Goal: Information Seeking & Learning: Learn about a topic

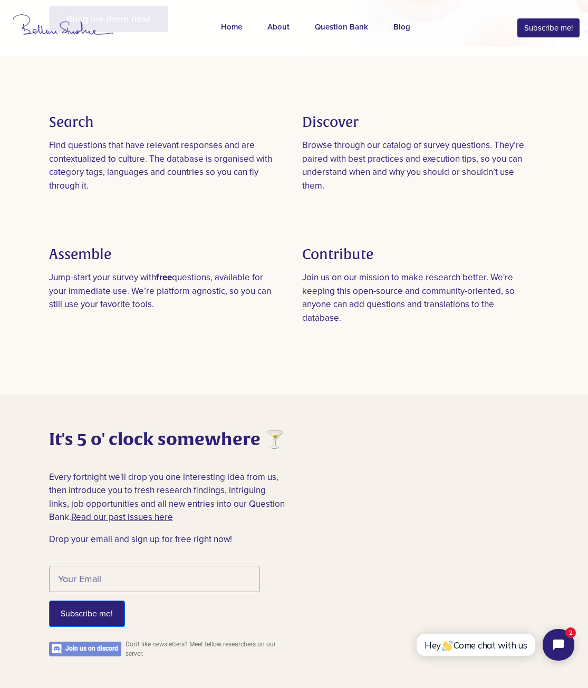
scroll to position [843, 0]
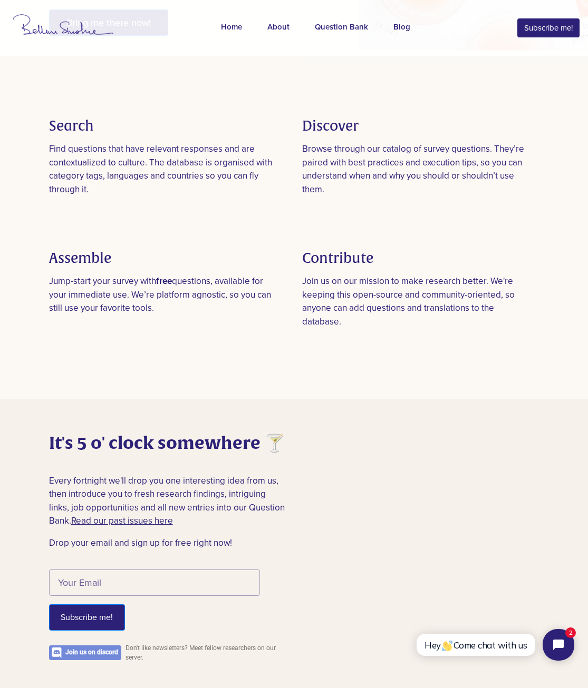
click at [391, 328] on p "Join us on our mission to make research better. We're keeping this open-source …" at bounding box center [418, 302] width 232 height 54
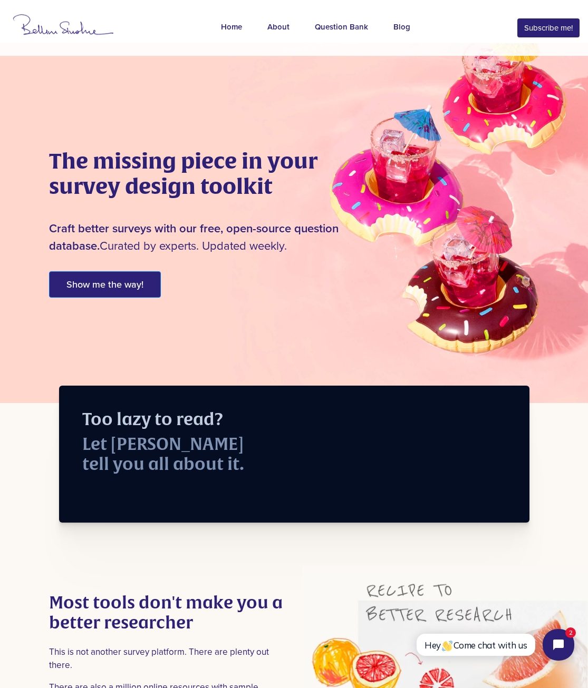
scroll to position [0, 0]
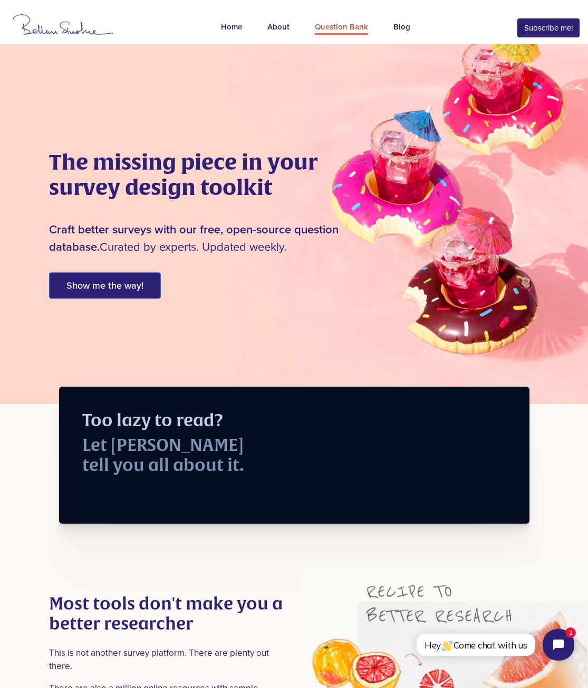
click at [328, 39] on link "Question Bank" at bounding box center [341, 27] width 79 height 39
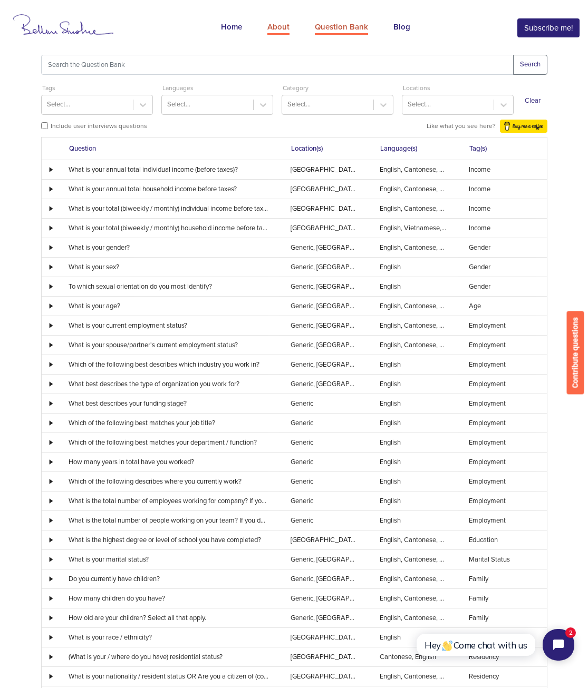
click at [281, 32] on div "About" at bounding box center [278, 28] width 22 height 14
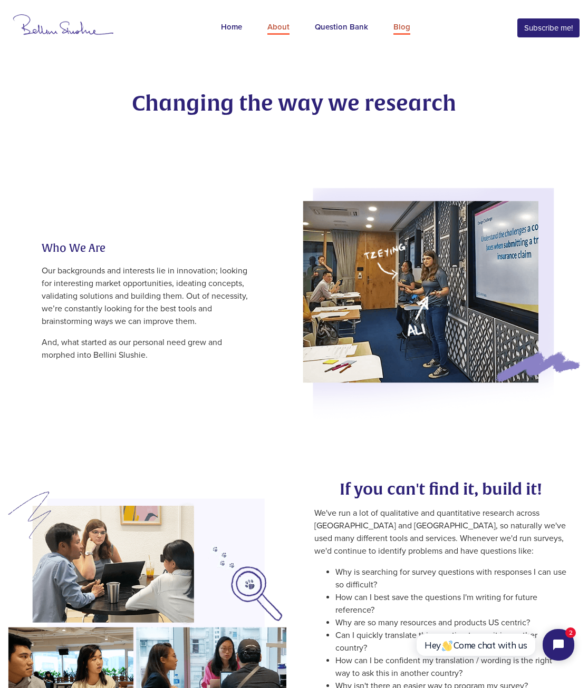
click at [393, 25] on div "Blog" at bounding box center [401, 28] width 17 height 14
click at [362, 30] on div "Question Bank" at bounding box center [341, 28] width 53 height 14
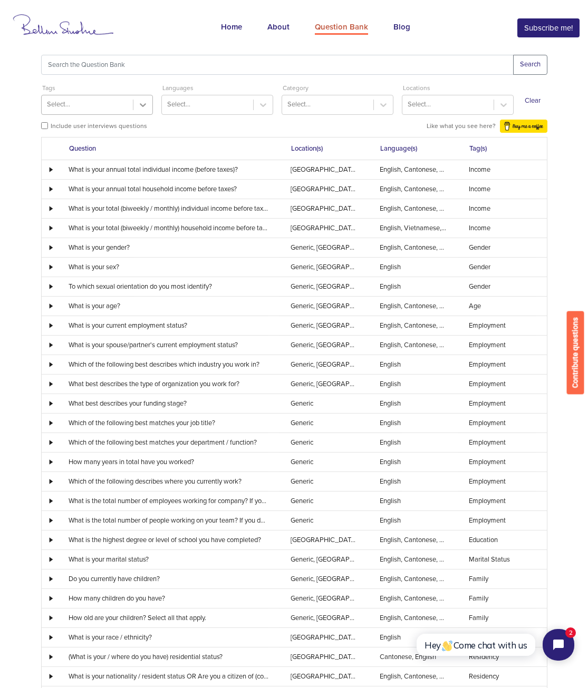
click at [141, 103] on icon at bounding box center [143, 105] width 11 height 11
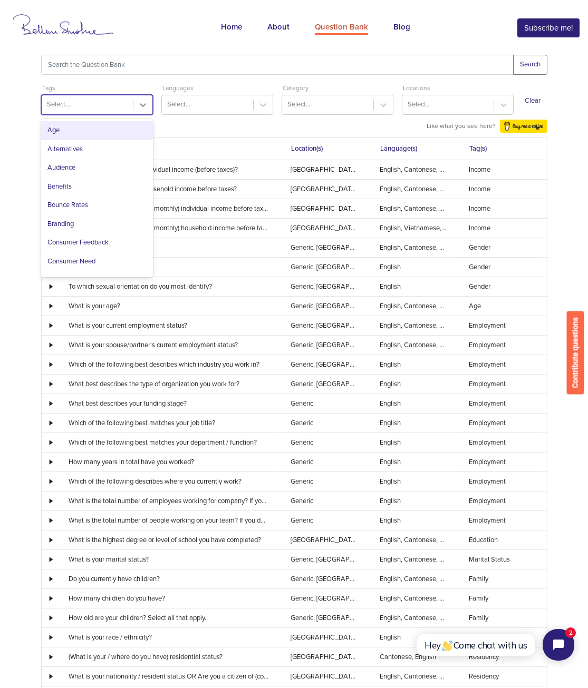
click at [141, 103] on icon at bounding box center [143, 105] width 11 height 11
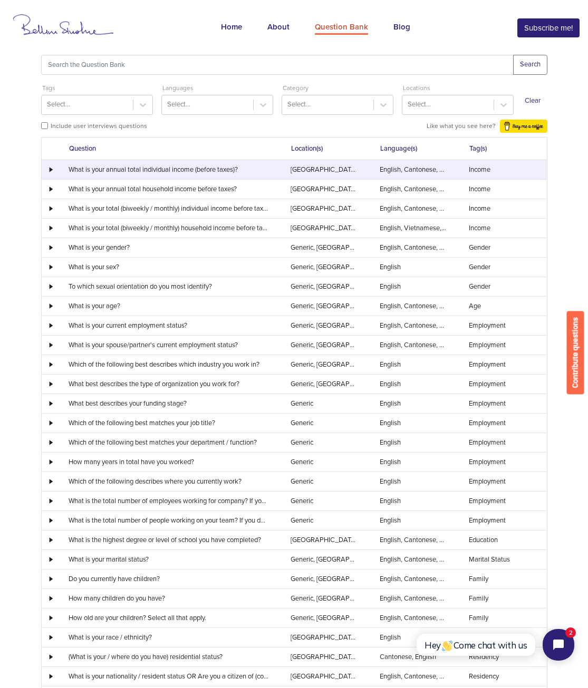
click at [80, 165] on td "What is your annual total individual income (before taxes)?" at bounding box center [168, 169] width 222 height 19
click at [47, 168] on div at bounding box center [49, 169] width 15 height 5
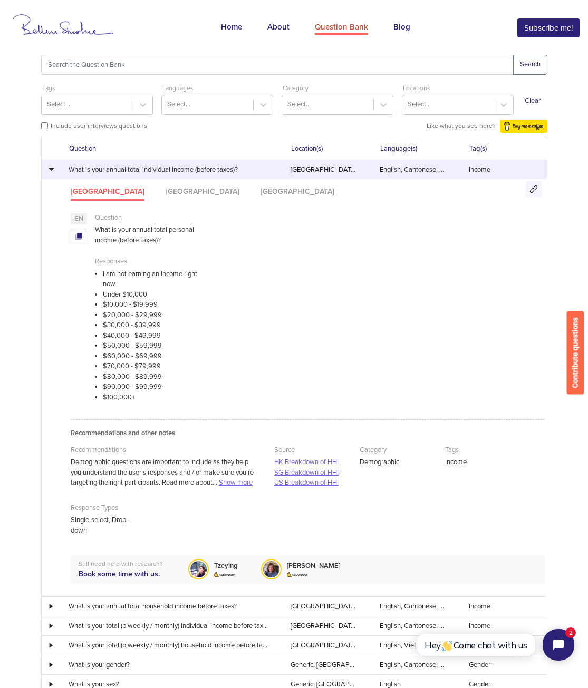
click at [49, 171] on div at bounding box center [49, 170] width 15 height 6
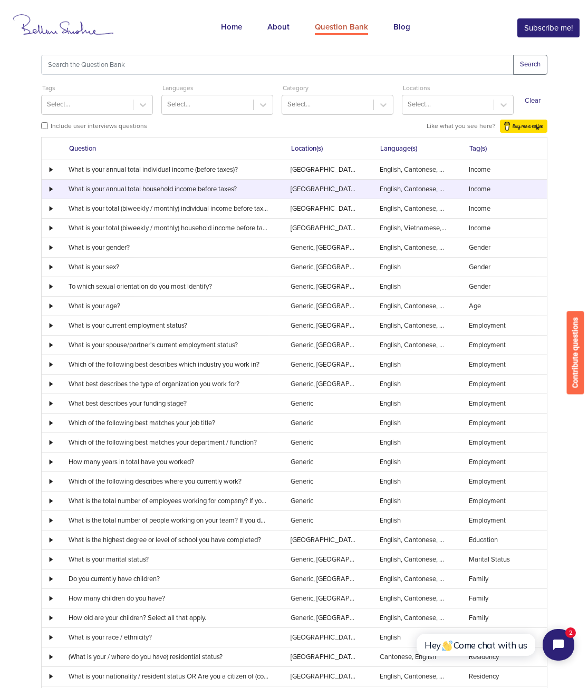
click at [51, 184] on td at bounding box center [50, 189] width 16 height 20
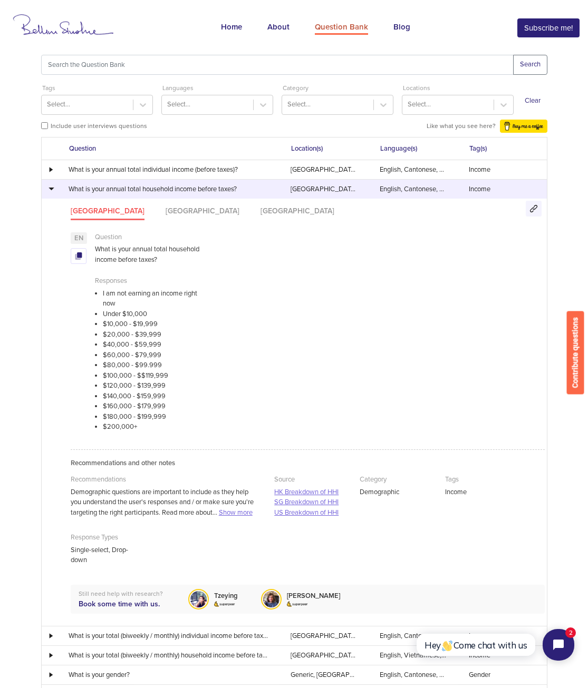
click at [51, 184] on td at bounding box center [50, 189] width 16 height 20
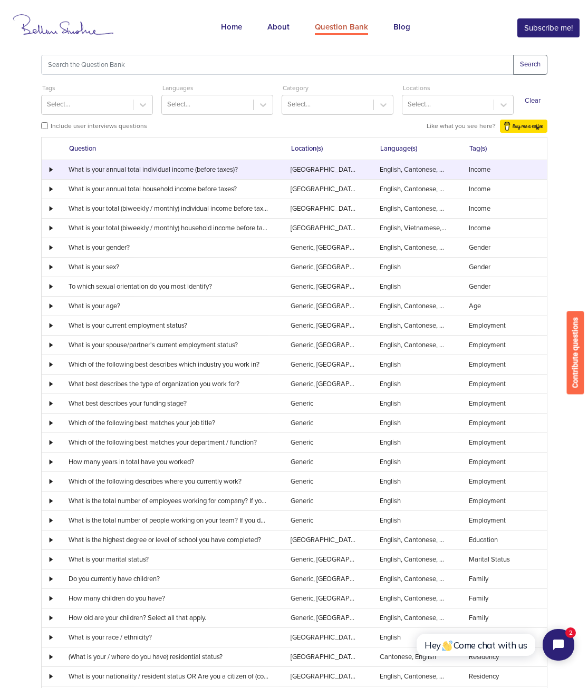
click at [51, 165] on td at bounding box center [50, 169] width 16 height 19
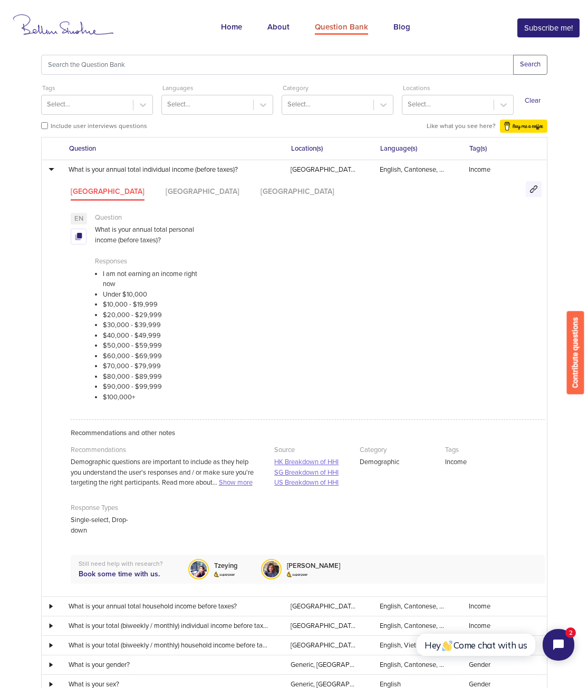
drag, startPoint x: 56, startPoint y: 141, endPoint x: 397, endPoint y: 356, distance: 402.4
click at [397, 356] on div "EN Question What is your annual total personal income (before taxes)? Responses…" at bounding box center [308, 314] width 474 height 203
